Goal: Use online tool/utility: Use online tool/utility

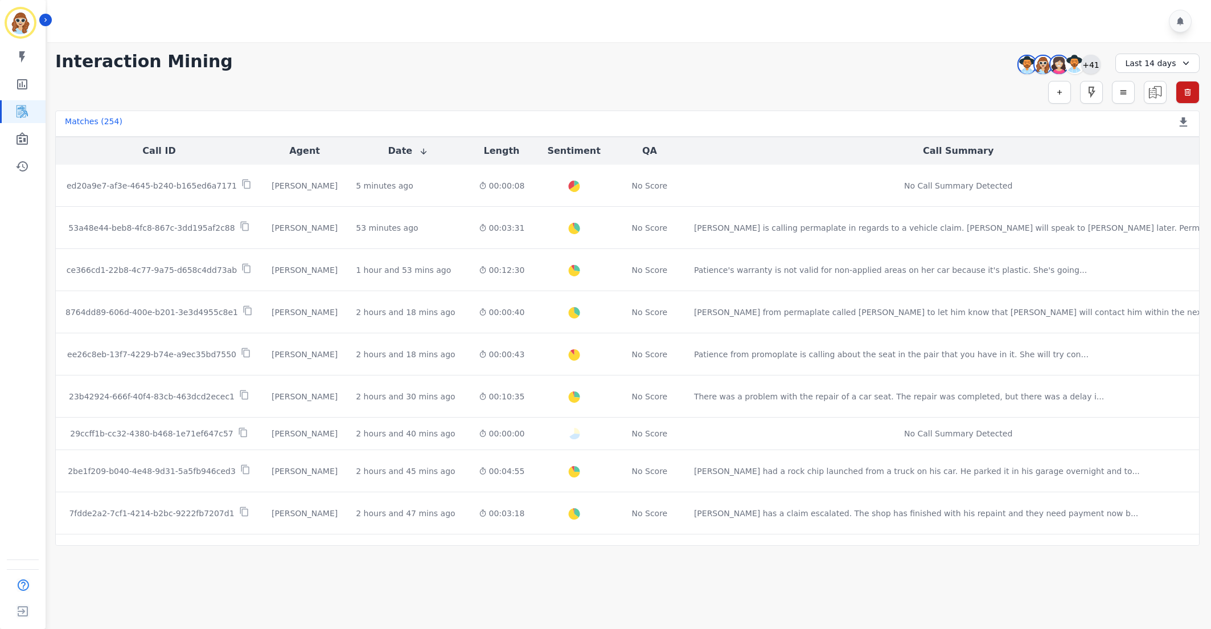
click at [1094, 65] on div "+41" at bounding box center [1091, 64] width 19 height 19
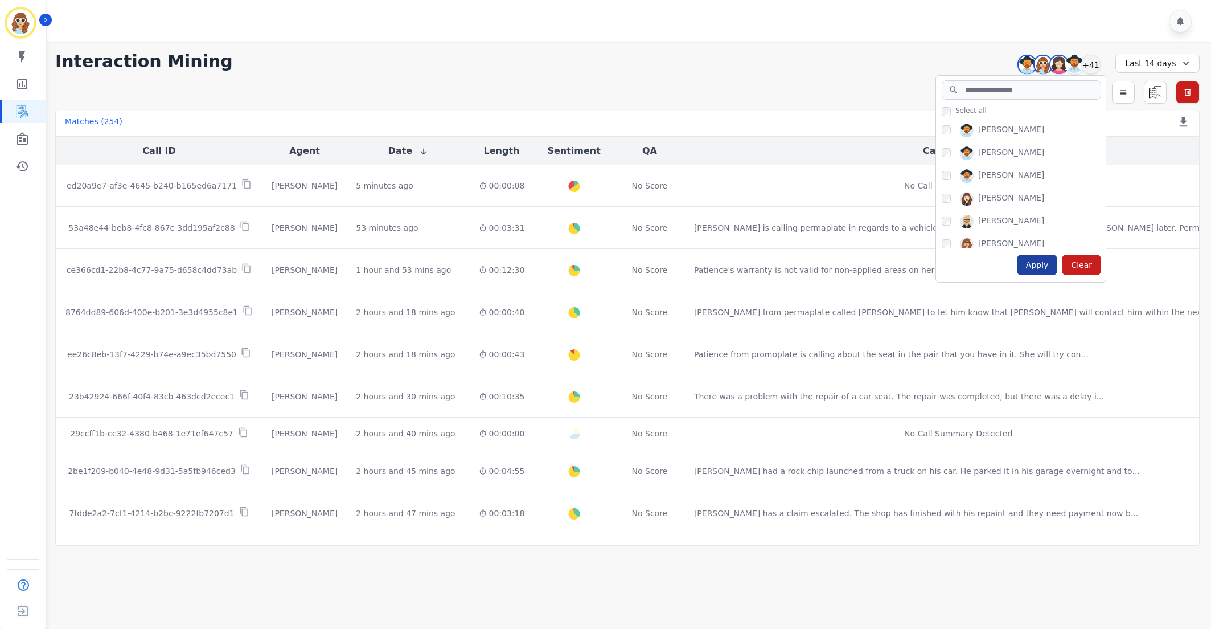
click at [1039, 262] on div "Apply" at bounding box center [1037, 265] width 41 height 21
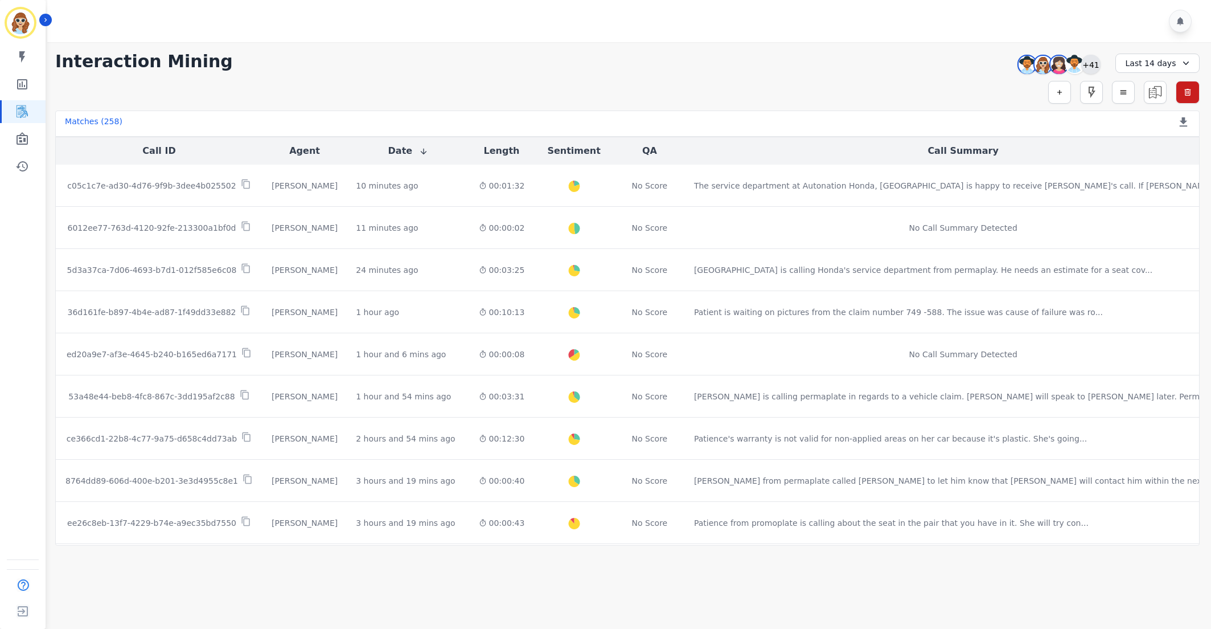
click at [1092, 59] on div "+41" at bounding box center [1091, 64] width 19 height 19
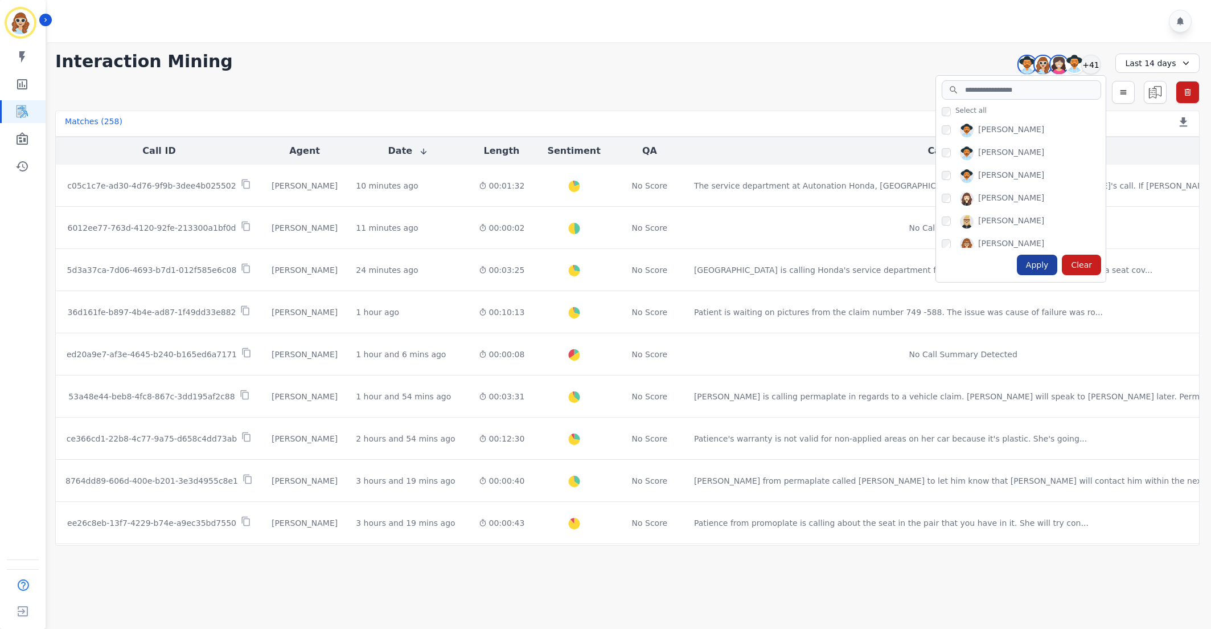
click at [1042, 263] on div "Apply" at bounding box center [1037, 265] width 41 height 21
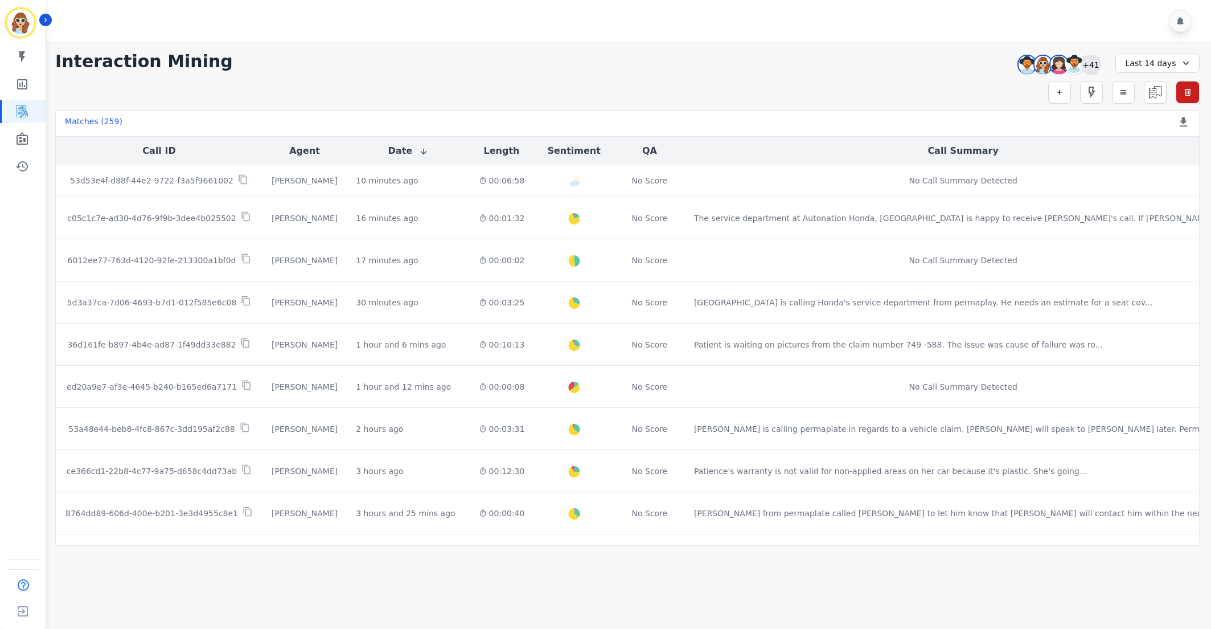
click at [1098, 62] on div "+41" at bounding box center [1091, 64] width 19 height 19
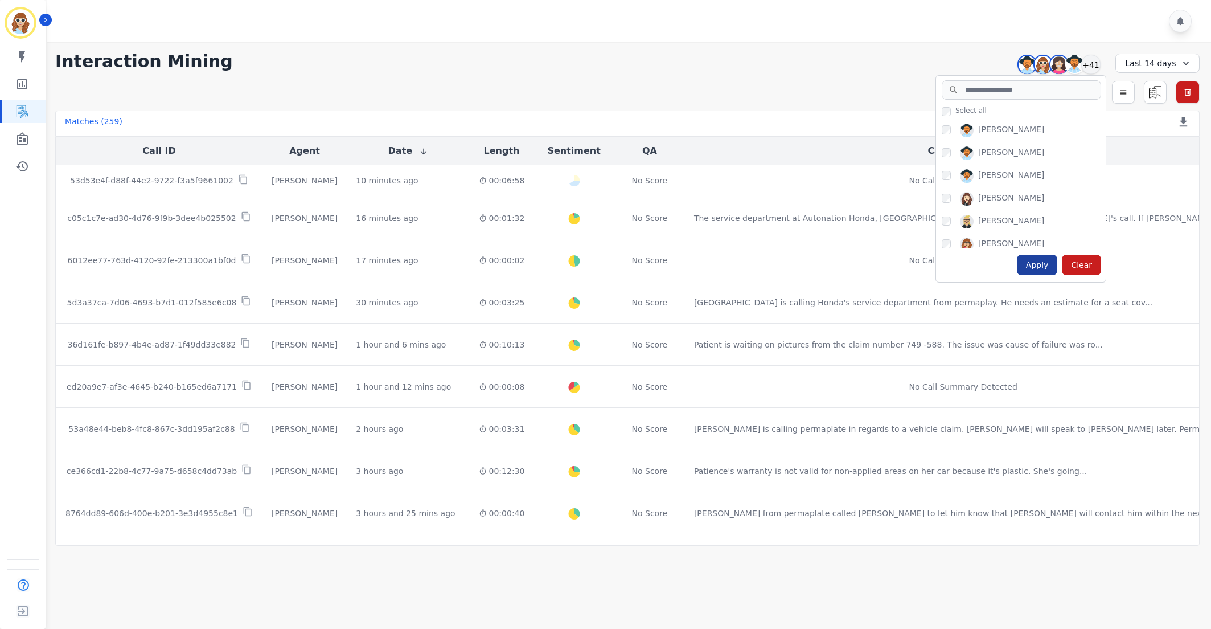
click at [1043, 271] on div "Apply" at bounding box center [1037, 265] width 41 height 21
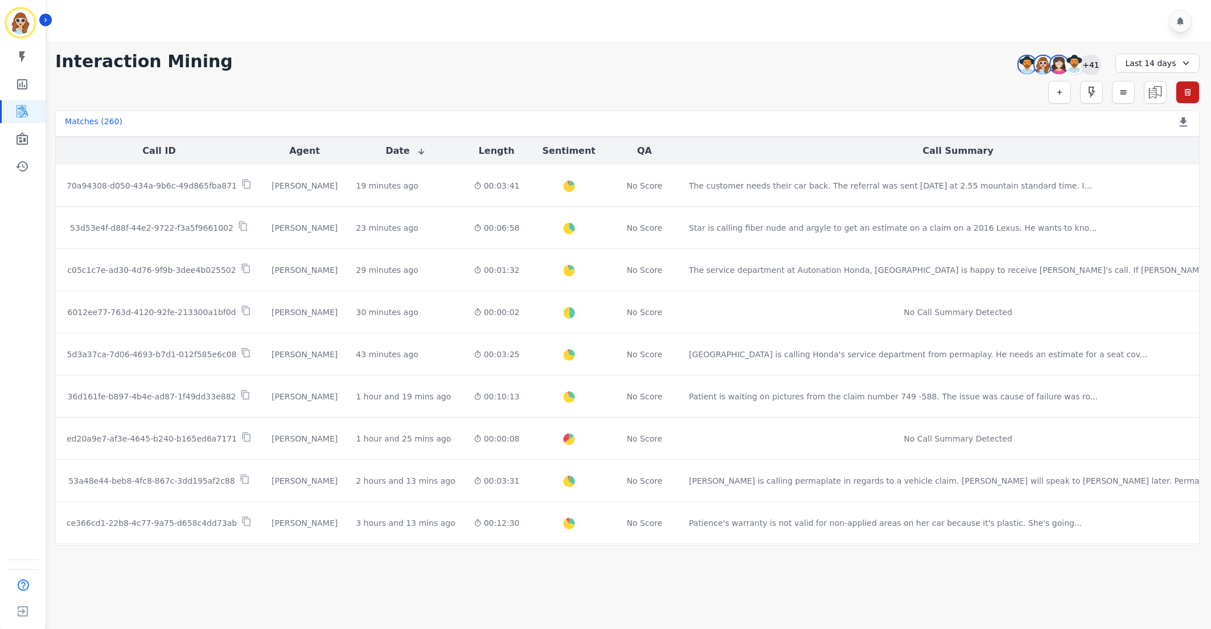
click at [1089, 65] on div "+41" at bounding box center [1091, 64] width 19 height 19
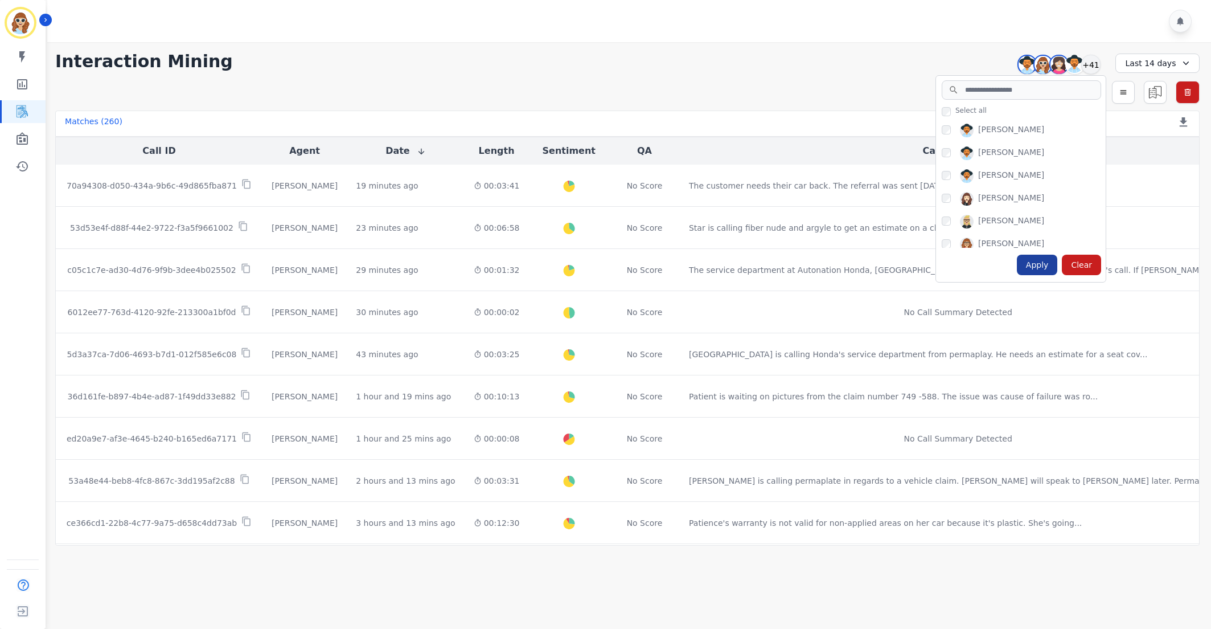
click at [1039, 265] on div "Apply" at bounding box center [1037, 265] width 41 height 21
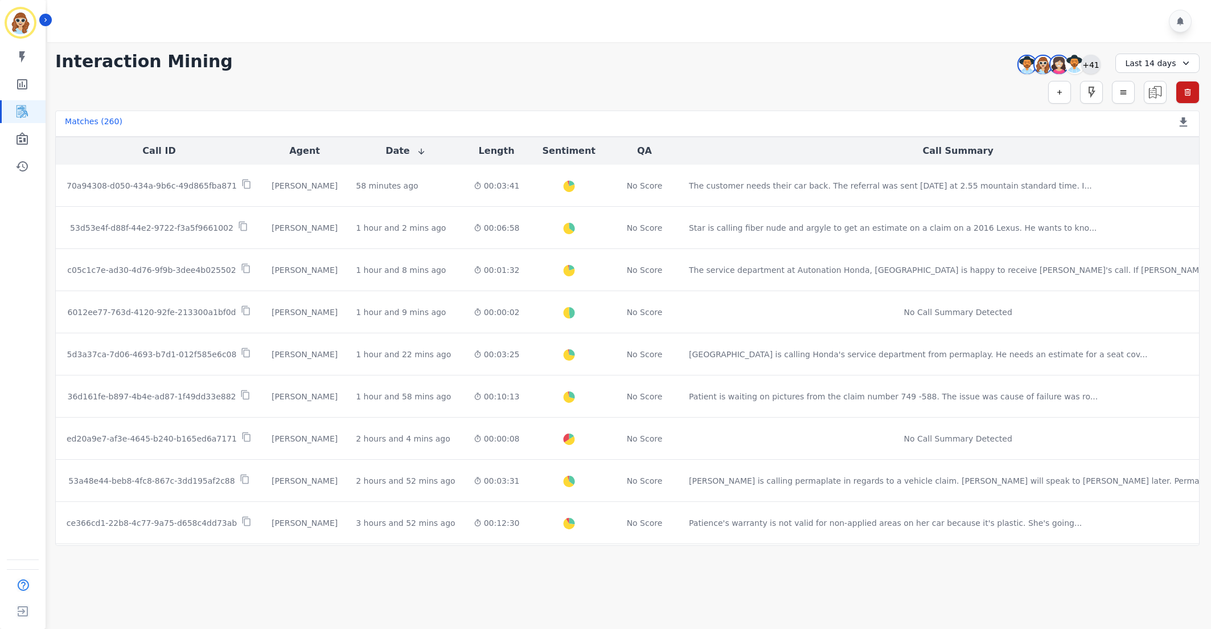
click at [1097, 65] on div "+41" at bounding box center [1091, 64] width 19 height 19
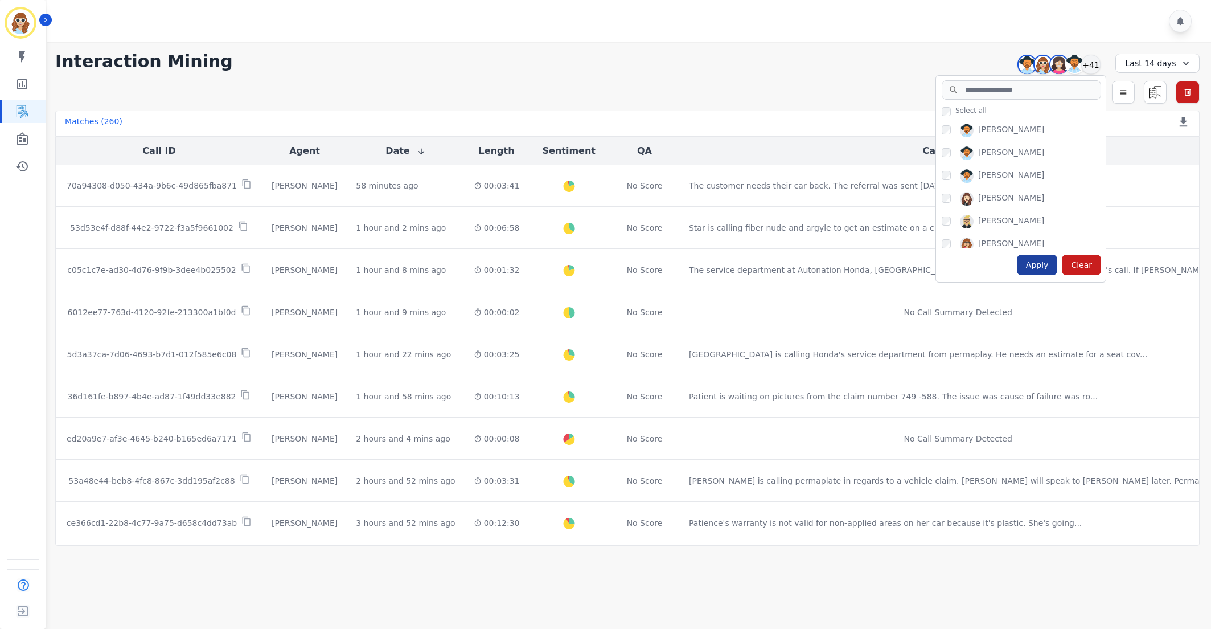
click at [1041, 269] on div "Apply" at bounding box center [1037, 265] width 41 height 21
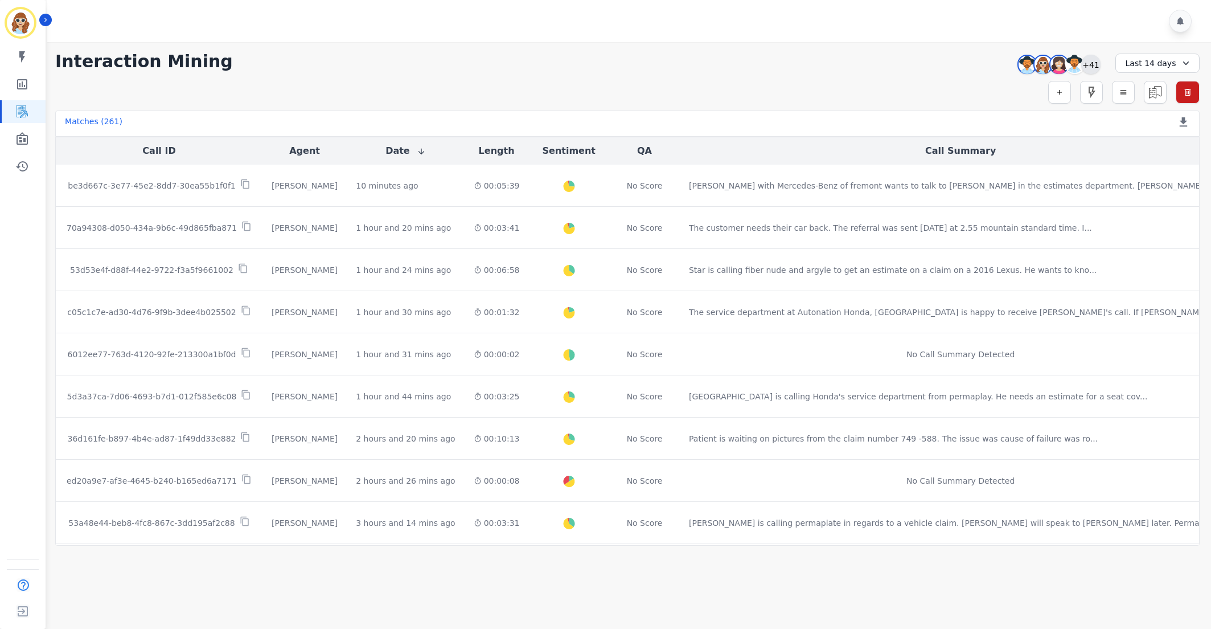
click at [1087, 69] on div "+41" at bounding box center [1091, 64] width 19 height 19
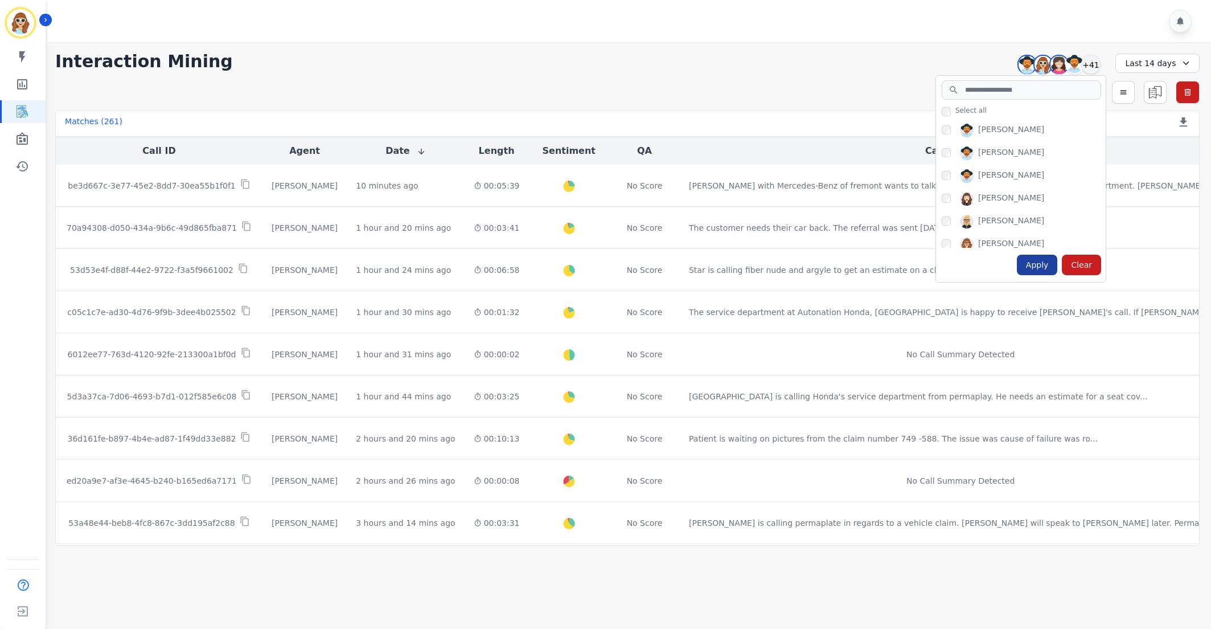
click at [1047, 258] on div "Apply" at bounding box center [1037, 265] width 41 height 21
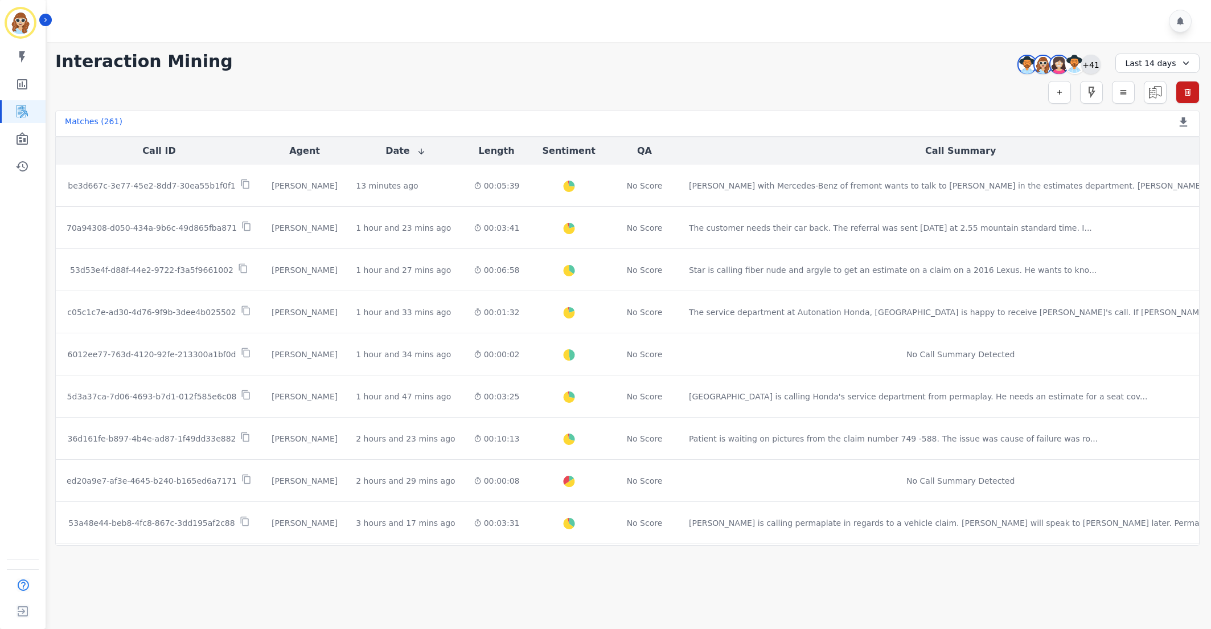
click at [1092, 62] on div "+41" at bounding box center [1091, 64] width 19 height 19
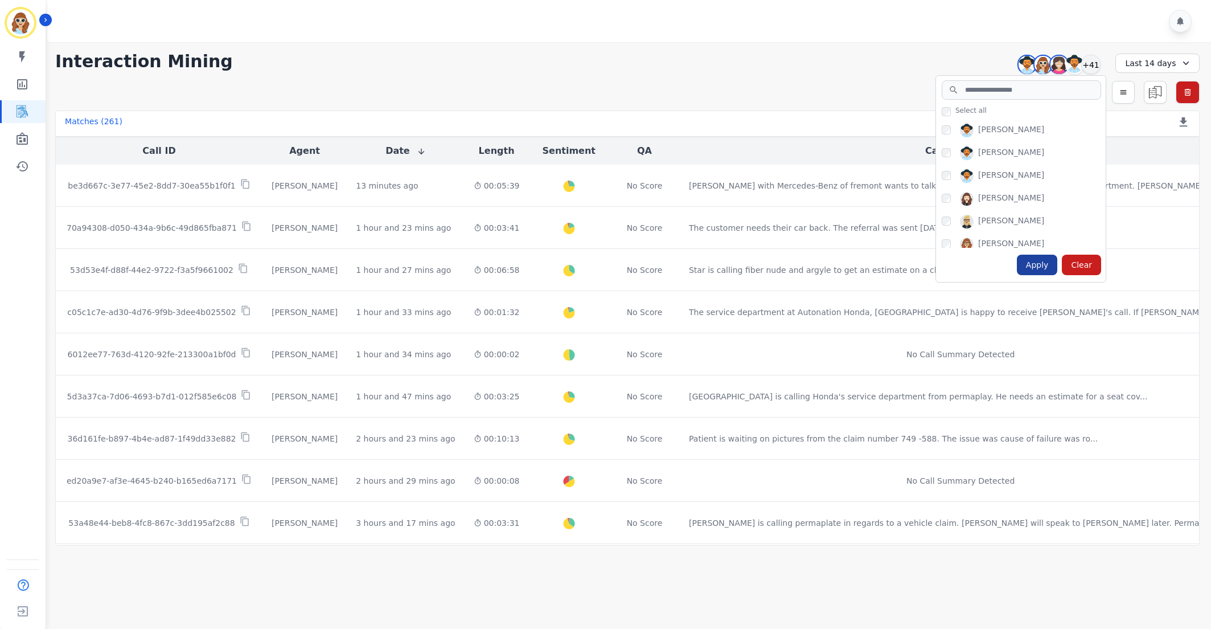
click at [1038, 271] on div "Apply" at bounding box center [1037, 265] width 41 height 21
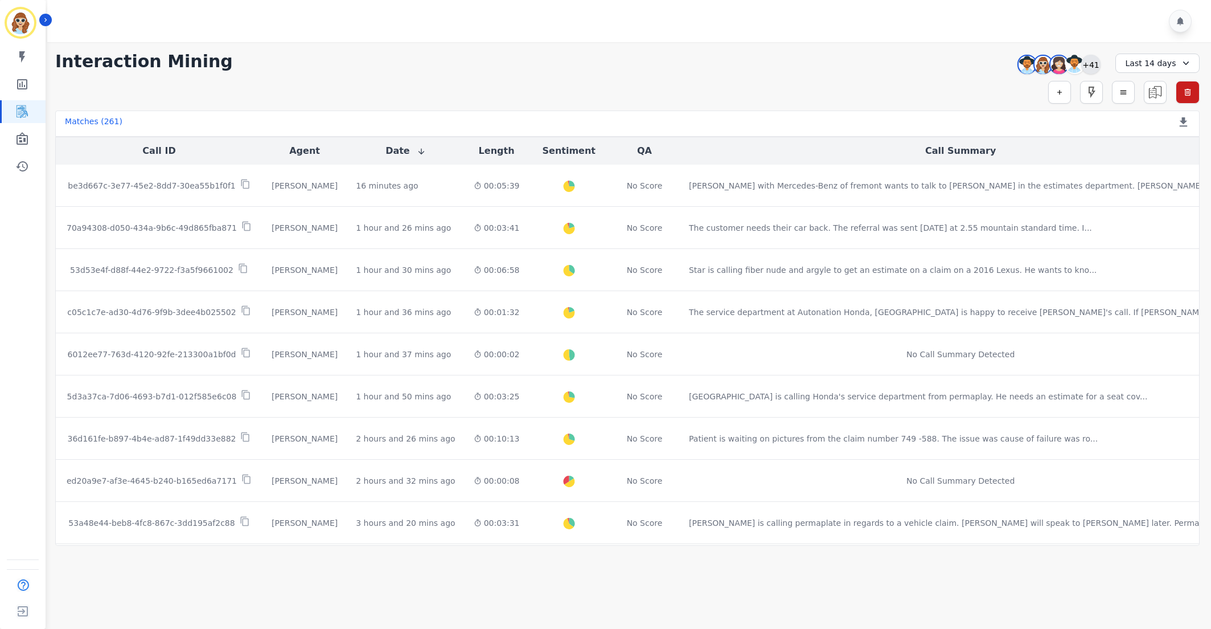
click at [1099, 65] on div "+41" at bounding box center [1091, 64] width 19 height 19
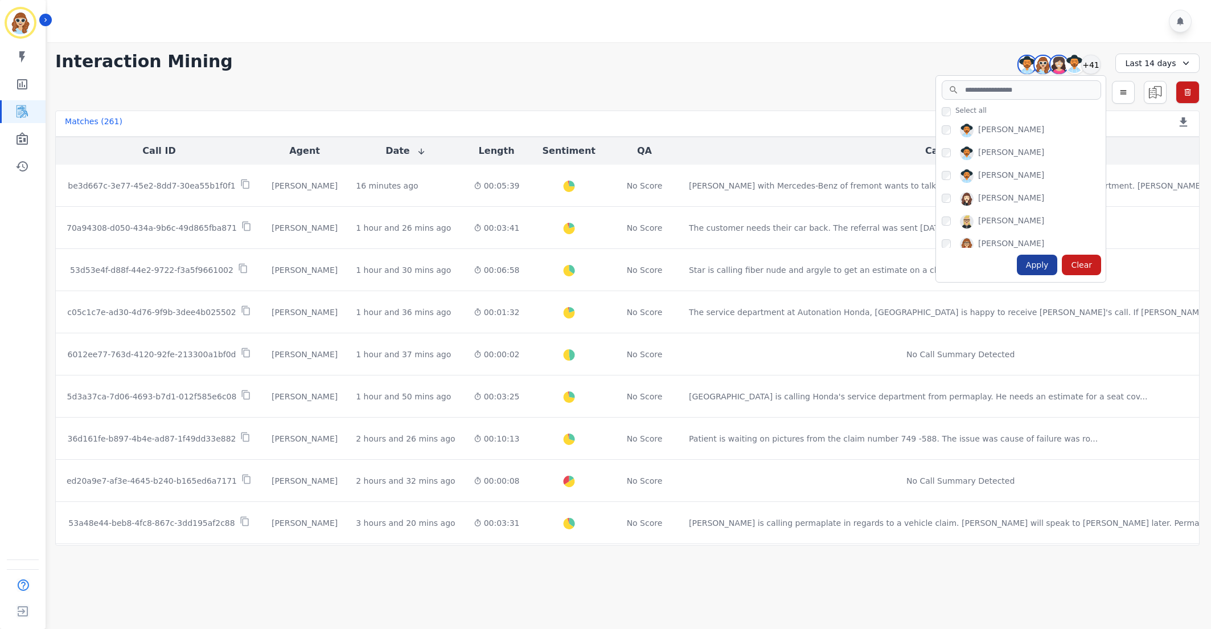
click at [1035, 267] on div "Apply" at bounding box center [1037, 265] width 41 height 21
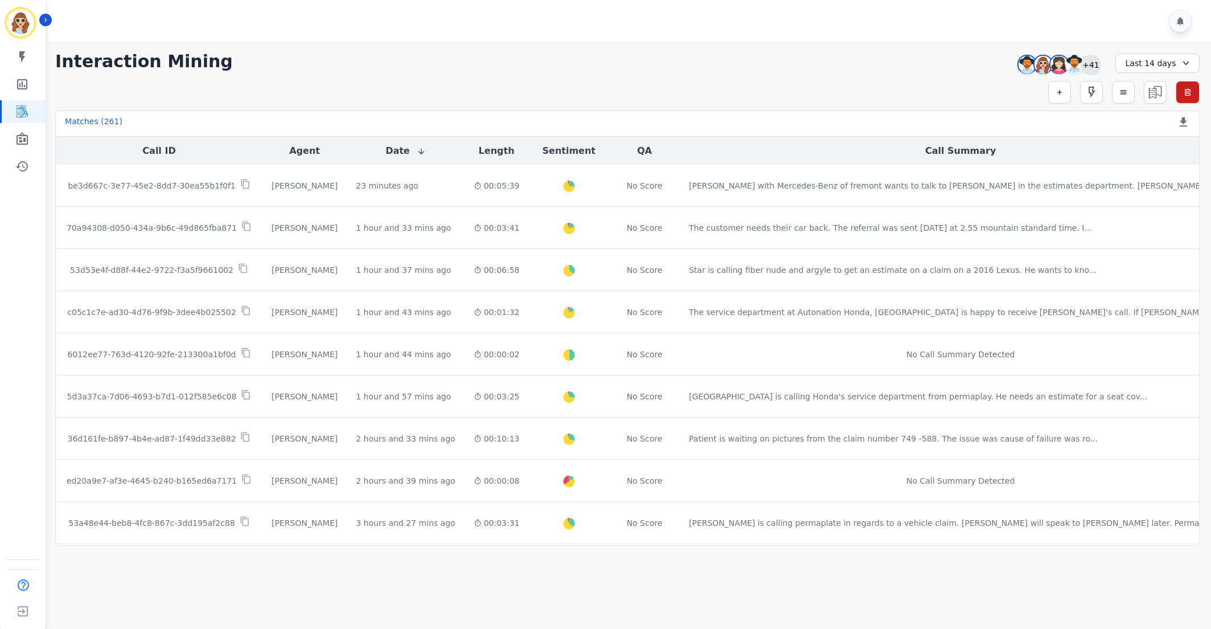
drag, startPoint x: 1092, startPoint y: 62, endPoint x: 1087, endPoint y: 62, distance: 5.7
click at [1092, 62] on div "+41" at bounding box center [1091, 64] width 19 height 19
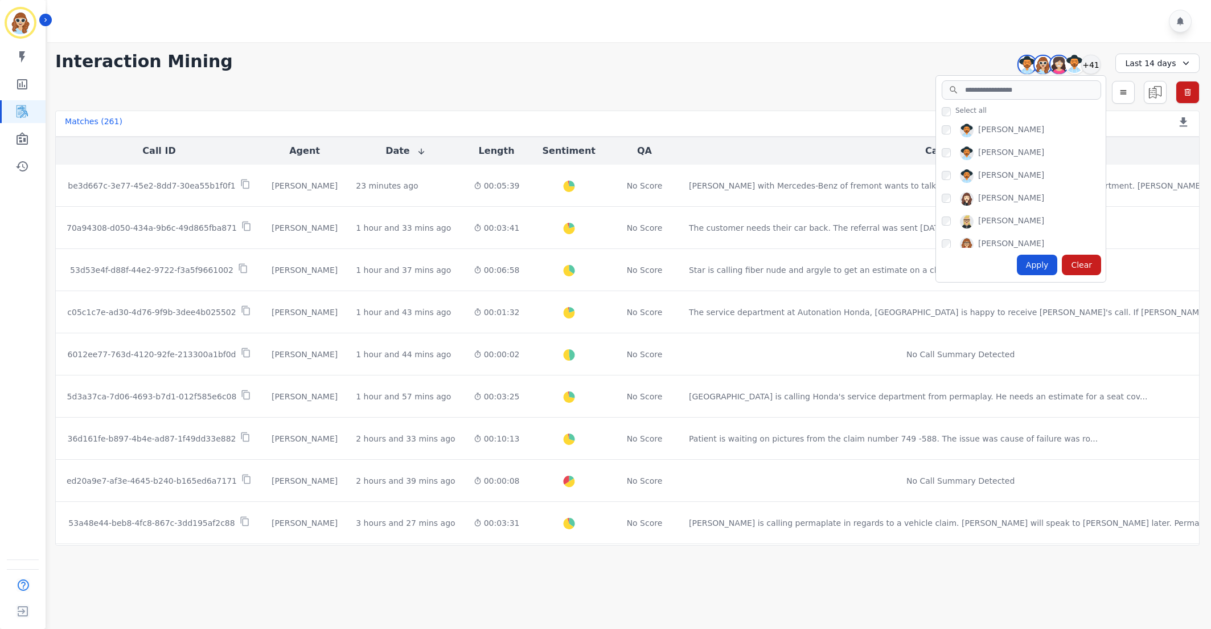
click at [1039, 263] on div "Apply" at bounding box center [1037, 265] width 41 height 21
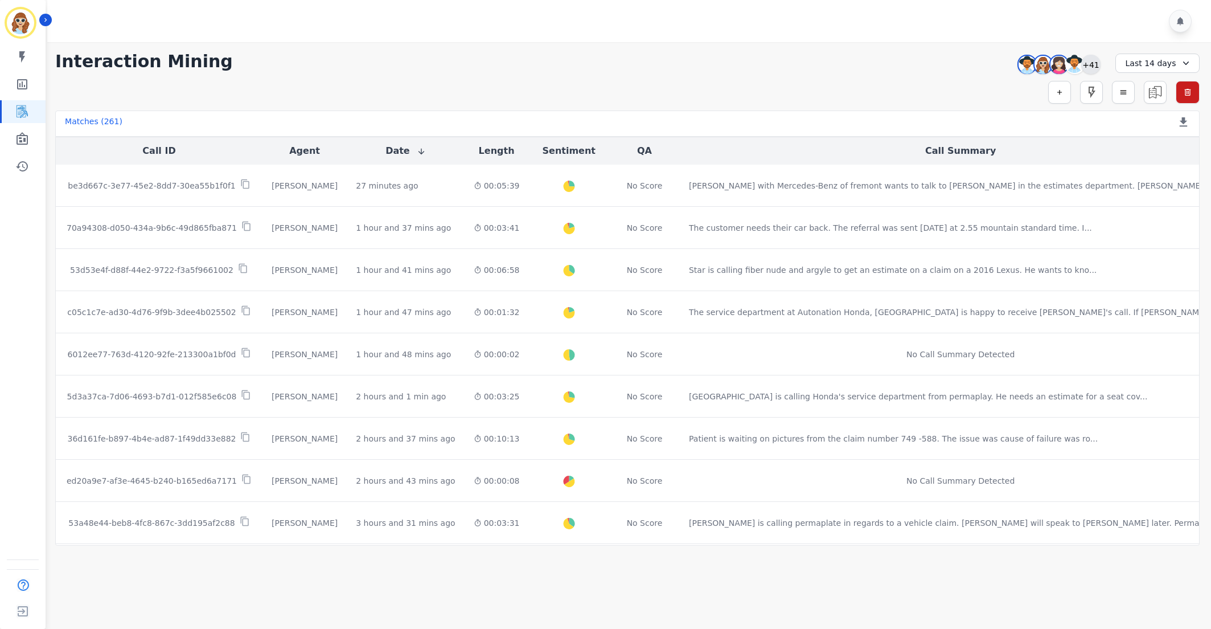
click at [1087, 60] on div "+41" at bounding box center [1091, 64] width 19 height 19
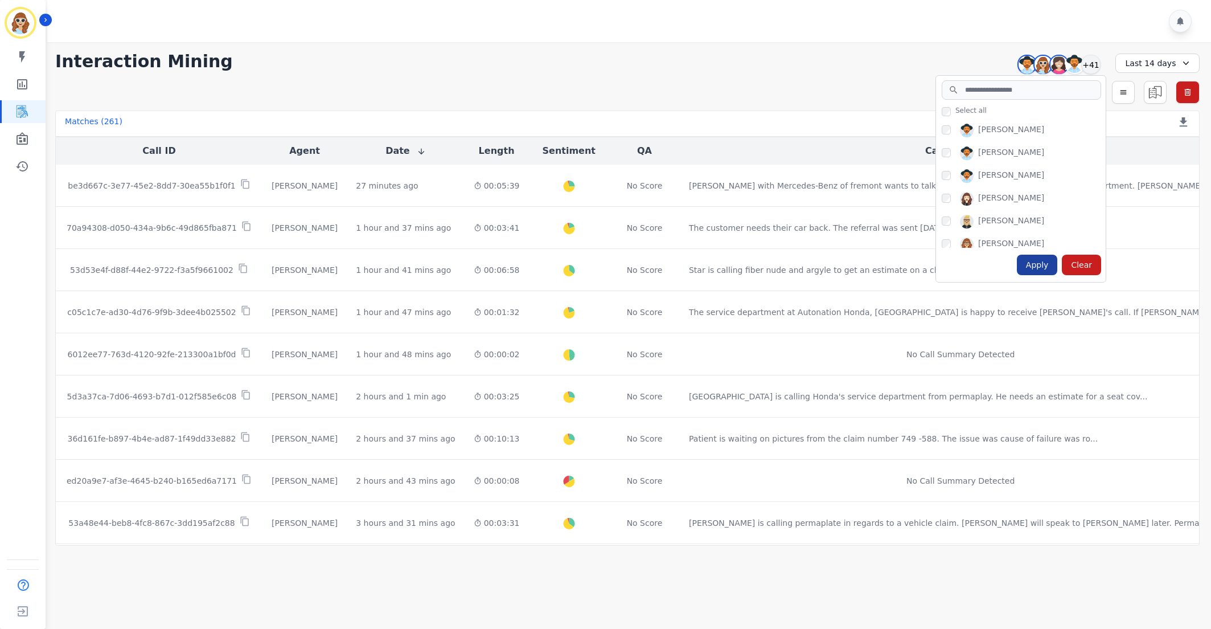
click at [1037, 268] on div "Apply" at bounding box center [1037, 265] width 41 height 21
